Goal: Information Seeking & Learning: Find specific fact

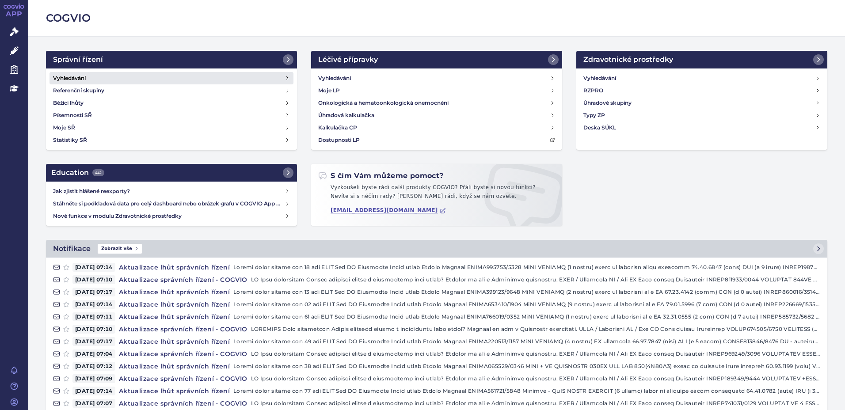
click at [76, 74] on h4 "Vyhledávání" at bounding box center [69, 78] width 33 height 9
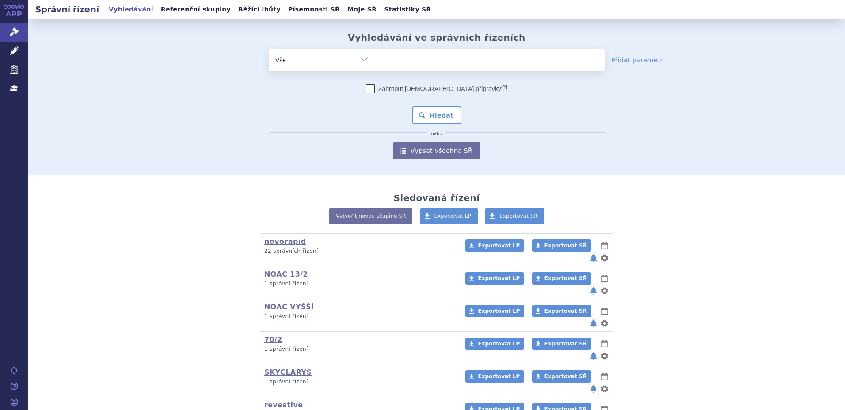
click at [410, 62] on ul at bounding box center [489, 58] width 229 height 19
click at [375, 62] on select at bounding box center [375, 60] width 0 height 22
type input "sk"
type input "sky"
type input "skyc"
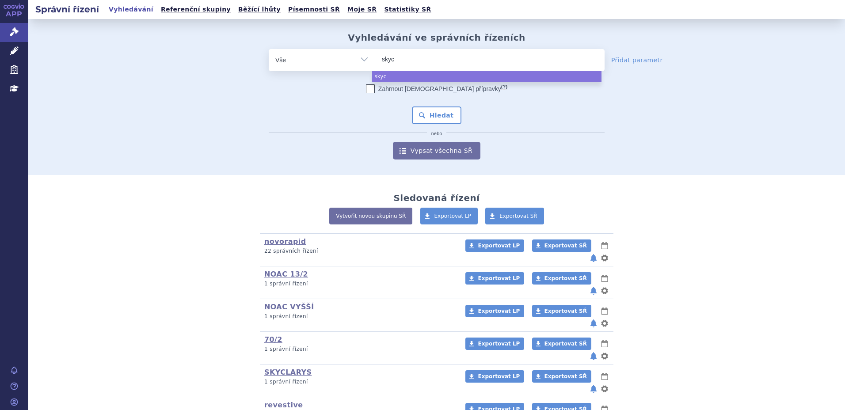
type input "skycl"
type input "skycla"
type input "skyclar"
type input "skyclary"
type input "skyclarys"
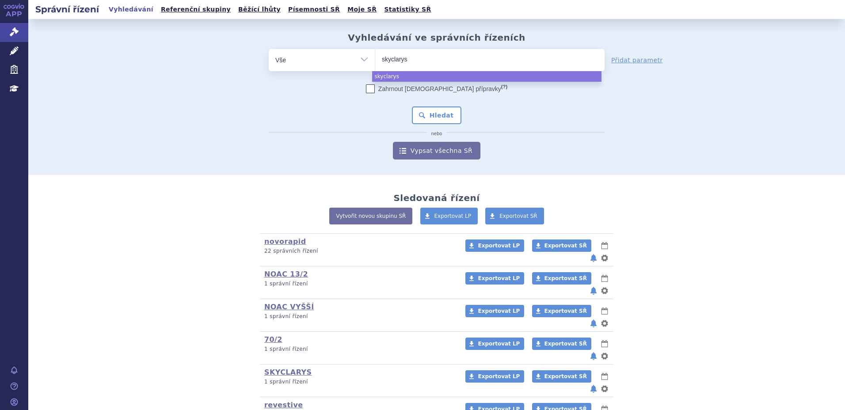
select select "skyclarys"
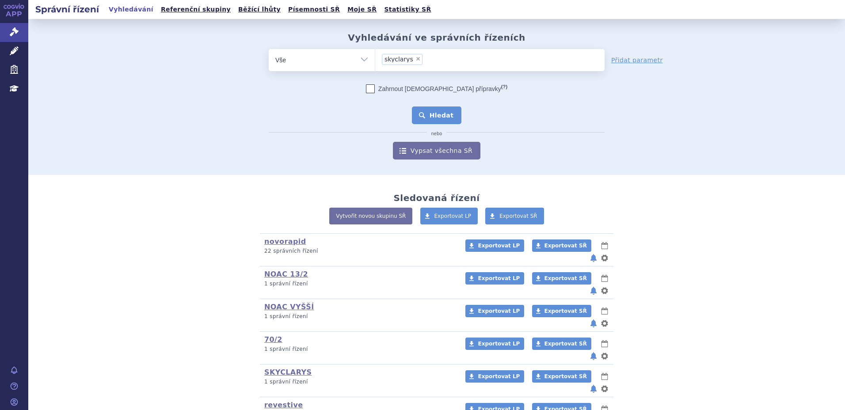
click at [443, 118] on button "Hledat" at bounding box center [437, 115] width 50 height 18
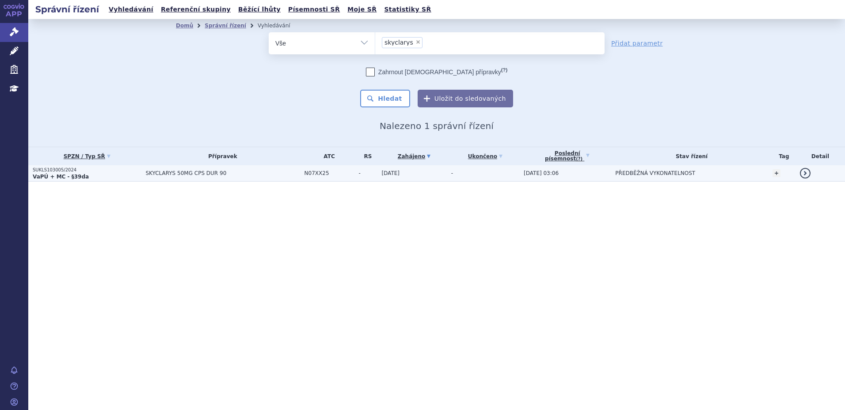
click at [68, 172] on p "SUKLS103005/2024" at bounding box center [87, 170] width 108 height 6
